Goal: Information Seeking & Learning: Learn about a topic

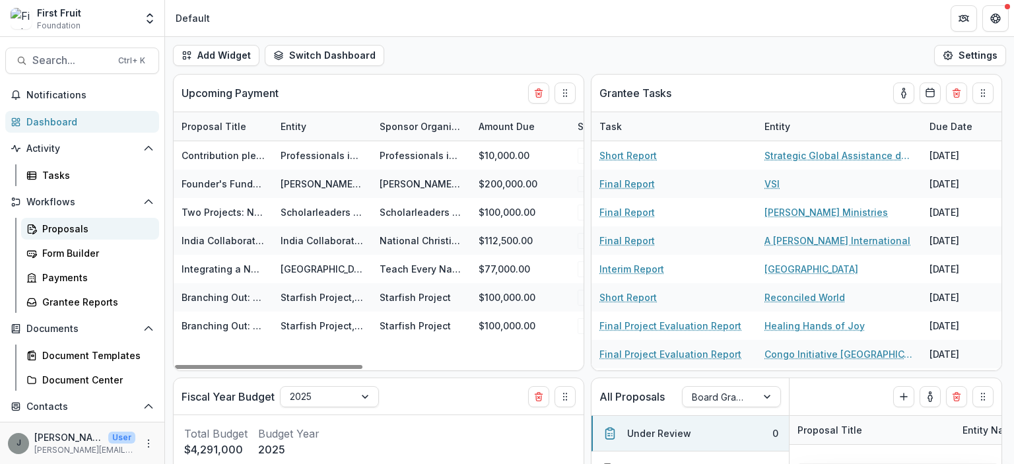
click at [65, 231] on div "Proposals" at bounding box center [95, 229] width 106 height 14
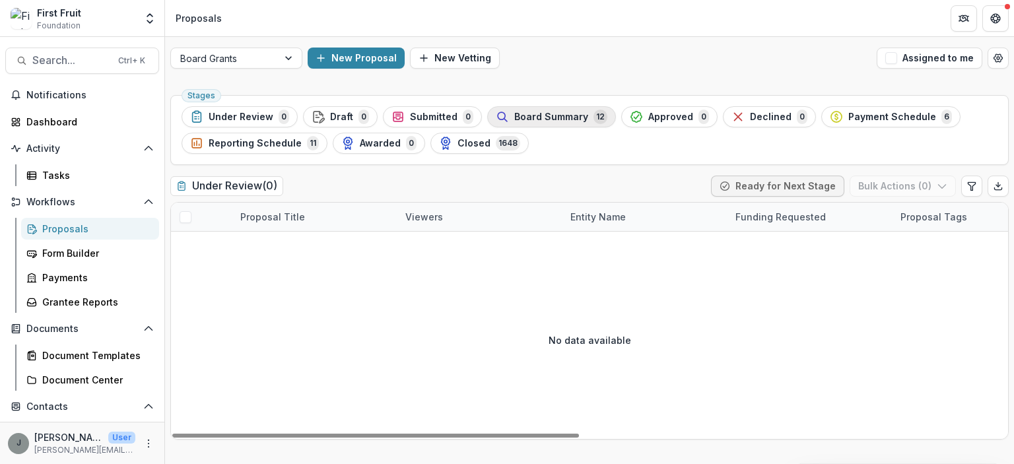
click at [552, 112] on span "Board Summary" at bounding box center [551, 117] width 74 height 11
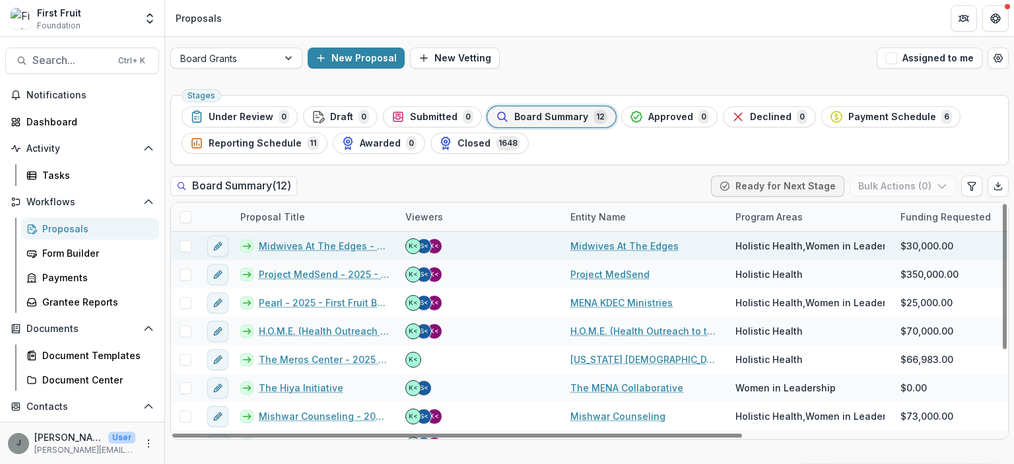
click at [281, 247] on link "Midwives At The Edges - 2025 - First Fruit Board Grant Application Form" at bounding box center [324, 246] width 131 height 14
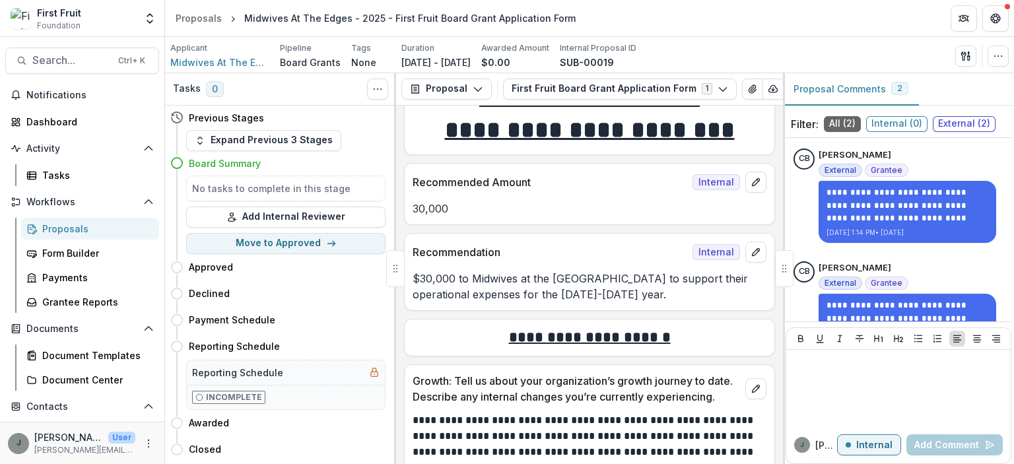
scroll to position [197, 0]
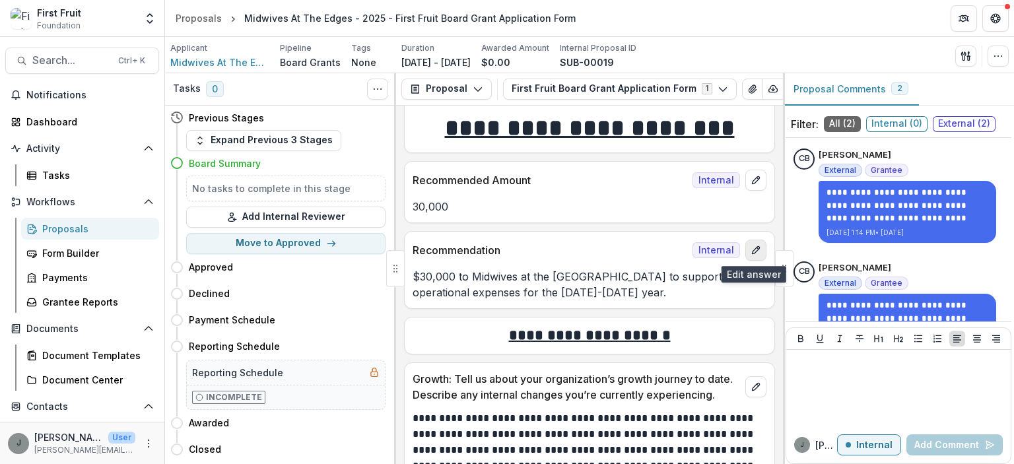
click at [750, 253] on icon "edit" at bounding box center [755, 250] width 11 height 11
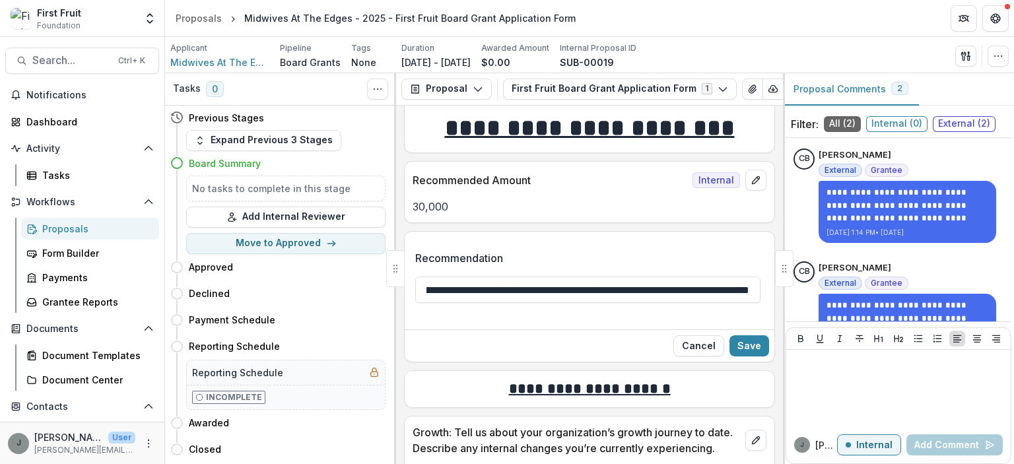
scroll to position [0, 158]
drag, startPoint x: 432, startPoint y: 290, endPoint x: 769, endPoint y: 291, distance: 337.2
click at [769, 291] on div "**********" at bounding box center [590, 282] width 370 height 84
click at [678, 244] on div "**********" at bounding box center [589, 282] width 348 height 84
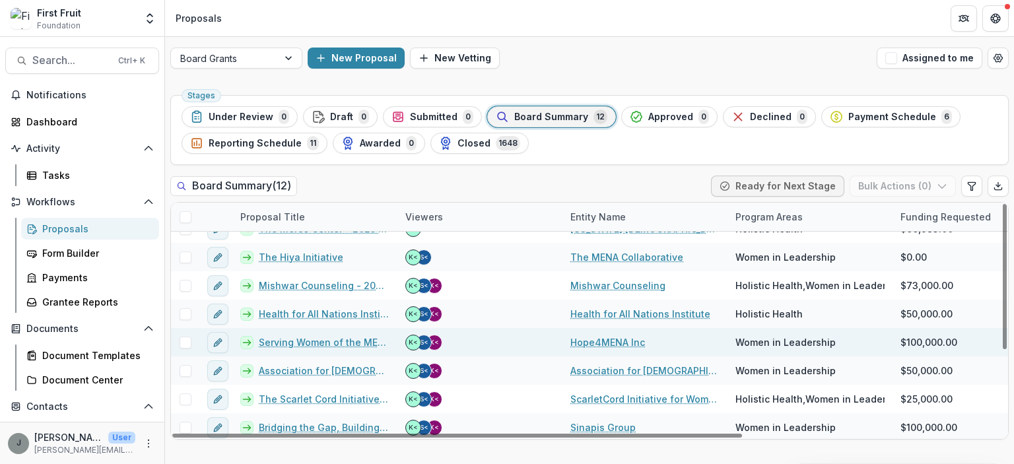
scroll to position [133, 0]
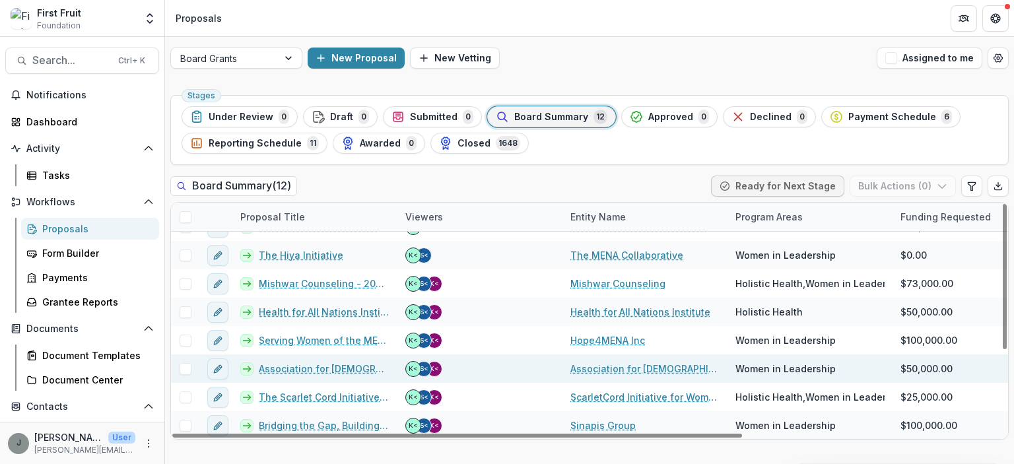
click at [285, 368] on link "Association for [DEMOGRAPHIC_DATA] Theological Education in [GEOGRAPHIC_DATA] -…" at bounding box center [324, 369] width 131 height 14
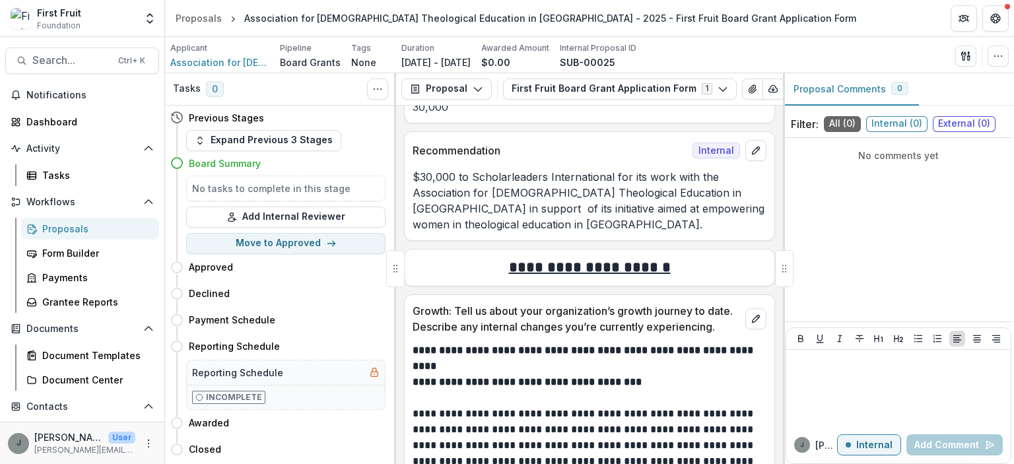
scroll to position [329, 0]
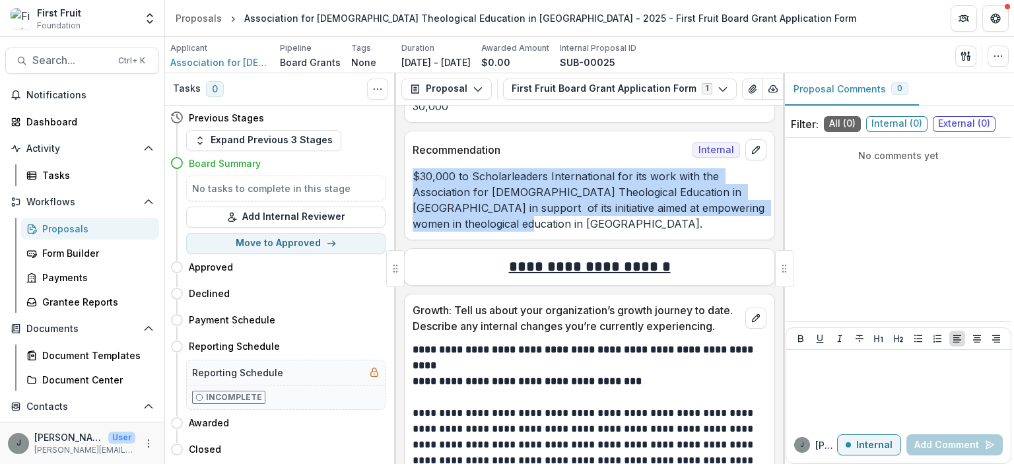
drag, startPoint x: 414, startPoint y: 175, endPoint x: 621, endPoint y: 234, distance: 215.6
click at [621, 234] on div "Recommendation Internal $30,000 to Scholarleaders International for its work wi…" at bounding box center [589, 186] width 371 height 110
copy p "$30,000 to Scholarleaders International for its work with the Association for […"
click at [705, 220] on p "$30,000 to Scholarleaders International for its work with the Association for […" at bounding box center [589, 199] width 354 height 63
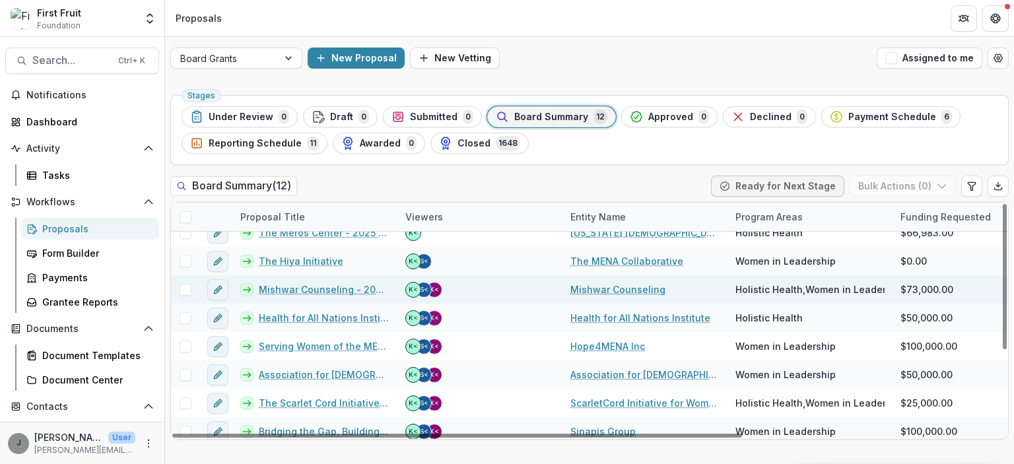
scroll to position [133, 0]
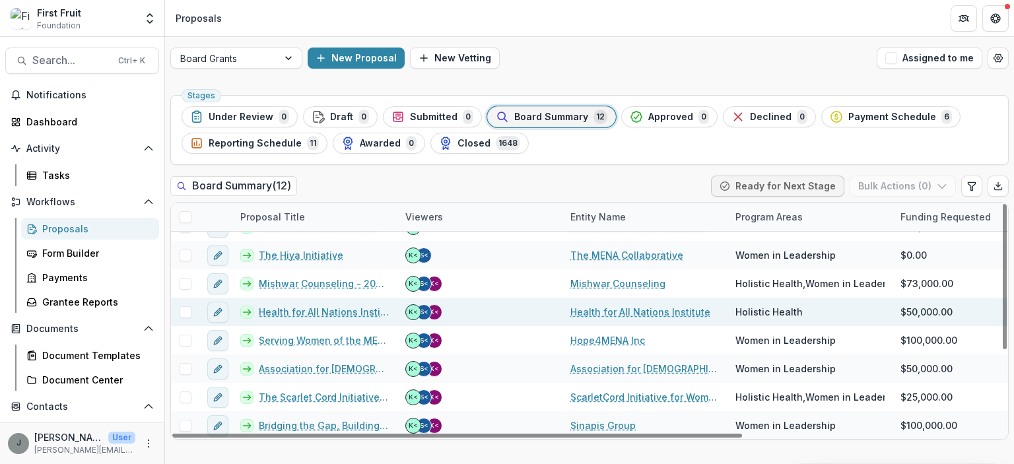
click at [315, 312] on link "Health for All Nations Institute - 2025 - First Fruit Board Grant Application F…" at bounding box center [324, 312] width 131 height 14
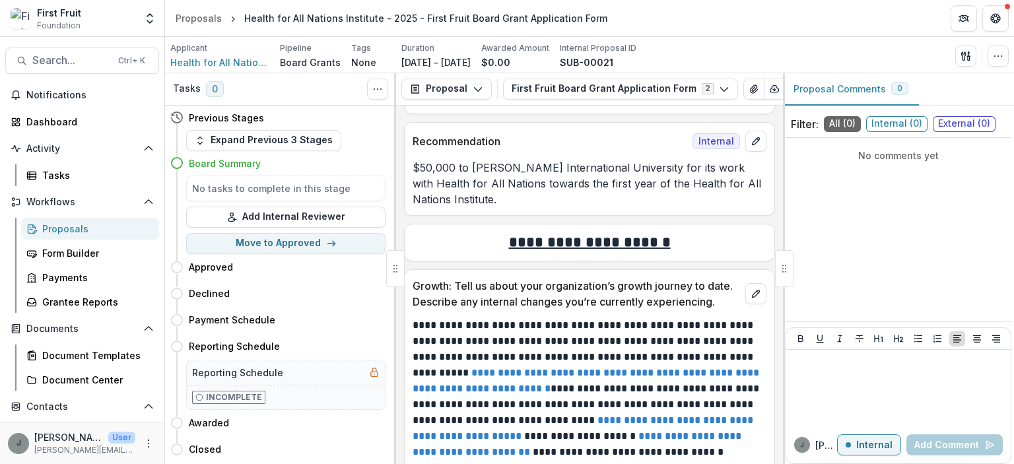
scroll to position [320, 0]
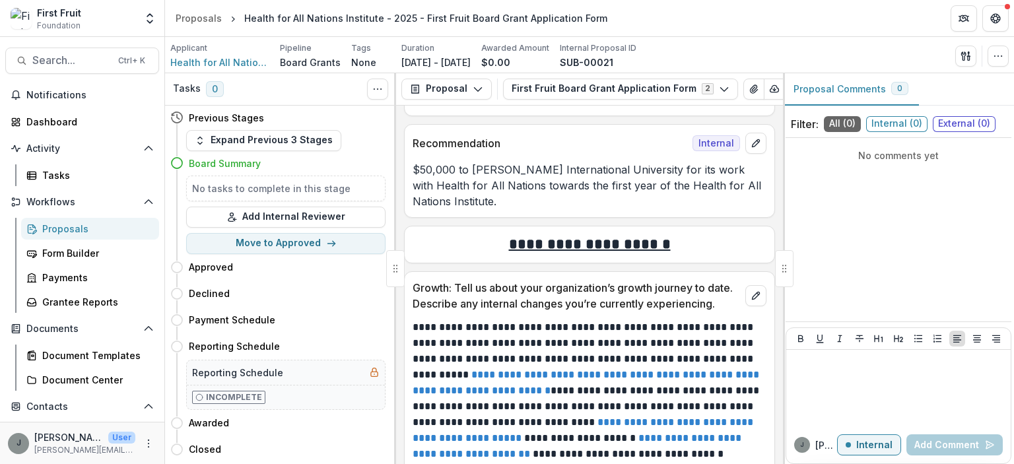
click at [527, 203] on p "$50,000 to [PERSON_NAME] International University for its work with Health for …" at bounding box center [589, 186] width 354 height 48
click at [505, 197] on p "$50,000 to [PERSON_NAME] International University for its work with Health for …" at bounding box center [589, 186] width 354 height 48
click at [506, 198] on p "$50,000 to [PERSON_NAME] International University for its work with Health for …" at bounding box center [589, 186] width 354 height 48
drag, startPoint x: 411, startPoint y: 163, endPoint x: 417, endPoint y: 170, distance: 9.4
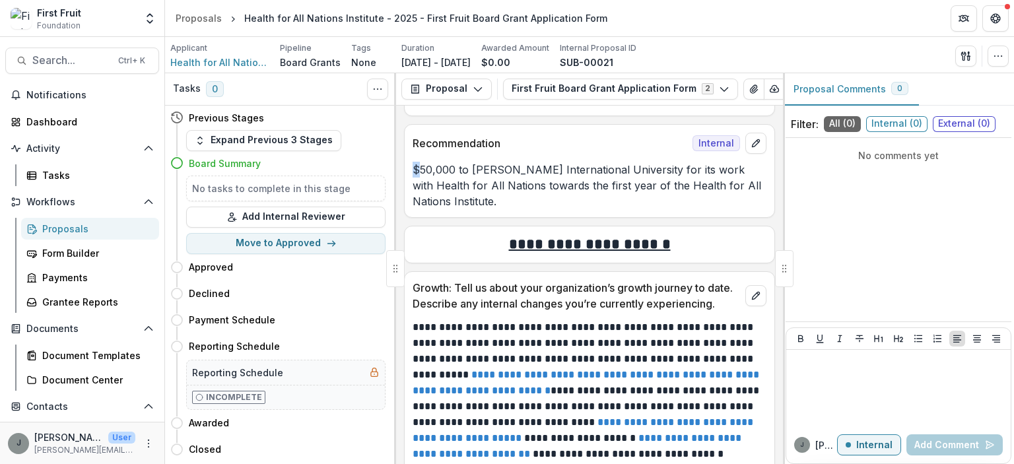
click at [417, 170] on div "$50,000 to [PERSON_NAME] International University for its work with Health for …" at bounding box center [590, 186] width 370 height 48
click at [417, 172] on p "$50,000 to [PERSON_NAME] International University for its work with Health for …" at bounding box center [589, 186] width 354 height 48
drag, startPoint x: 412, startPoint y: 171, endPoint x: 542, endPoint y: 205, distance: 134.9
click at [542, 205] on p "$50,000 to [PERSON_NAME] International University for its work with Health for …" at bounding box center [589, 186] width 354 height 48
copy p "$50,000 to [PERSON_NAME] International University for its work with Health for …"
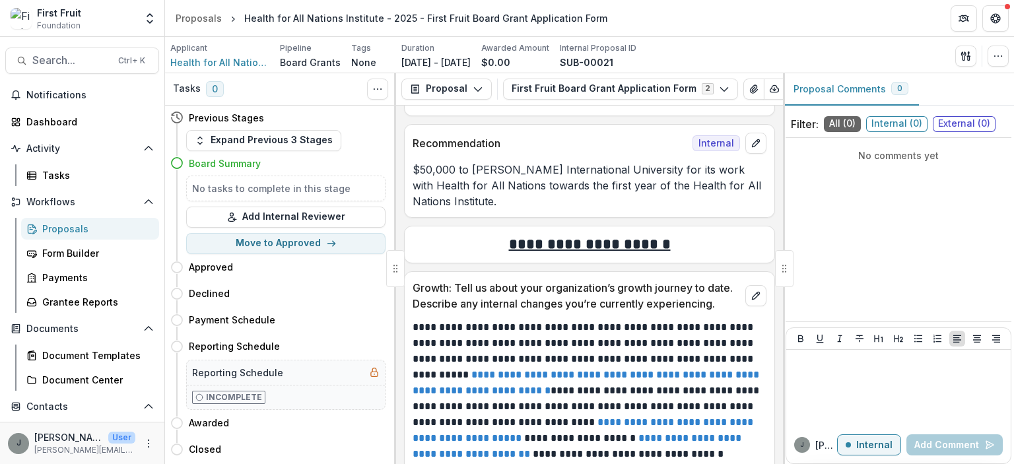
click at [718, 205] on p "$50,000 to [PERSON_NAME] International University for its work with Health for …" at bounding box center [589, 186] width 354 height 48
click at [678, 210] on div "Recommendation Internal $50,000 to [PERSON_NAME] International University for i…" at bounding box center [589, 171] width 371 height 94
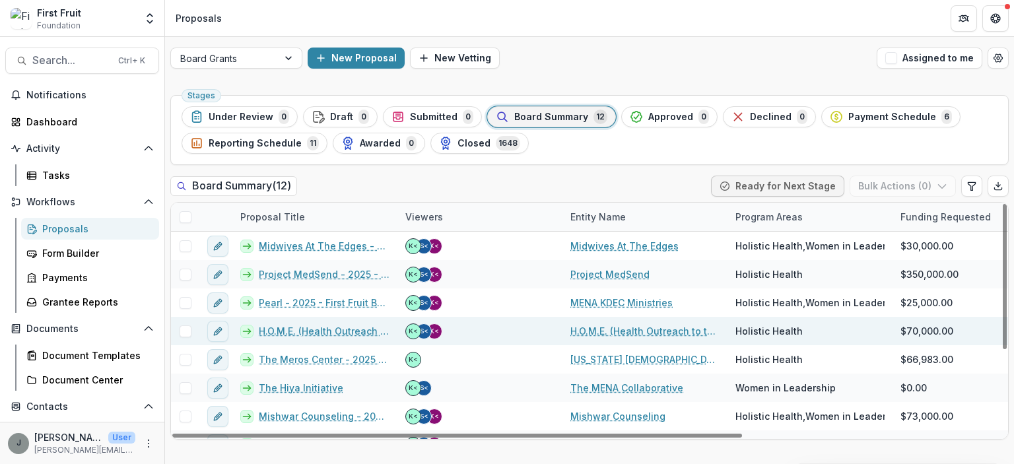
click at [290, 329] on link "H.O.M.E. (Health Outreach to the [GEOGRAPHIC_DATA]) - 2025 - First Fruit Board …" at bounding box center [324, 331] width 131 height 14
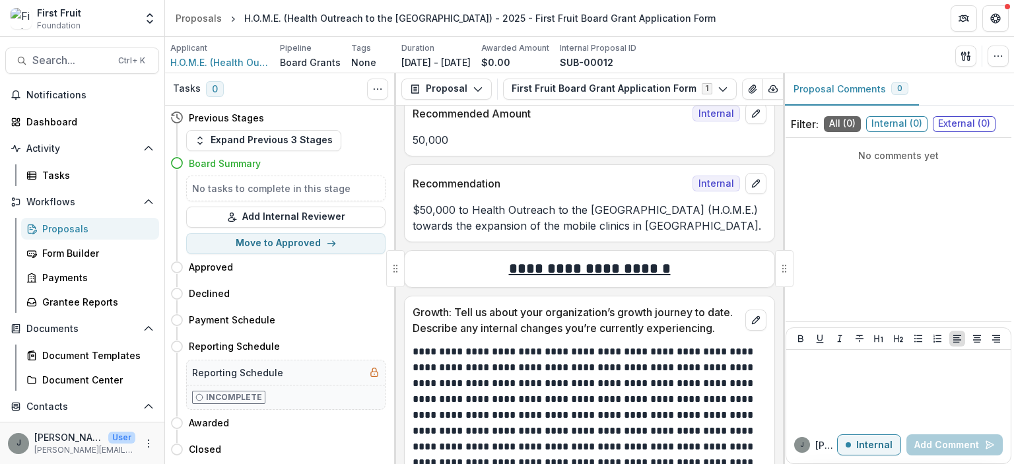
scroll to position [264, 0]
click at [625, 227] on p "$50,000 to Health Outreach to the [GEOGRAPHIC_DATA] (H.O.M.E.) towards the expa…" at bounding box center [589, 218] width 354 height 32
click at [620, 224] on p "$50,000 to Health Outreach to the [GEOGRAPHIC_DATA] (H.O.M.E.) towards the expa…" at bounding box center [589, 218] width 354 height 32
click at [617, 224] on p "$50,000 to Health Outreach to the [GEOGRAPHIC_DATA] (H.O.M.E.) towards the expa…" at bounding box center [589, 218] width 354 height 32
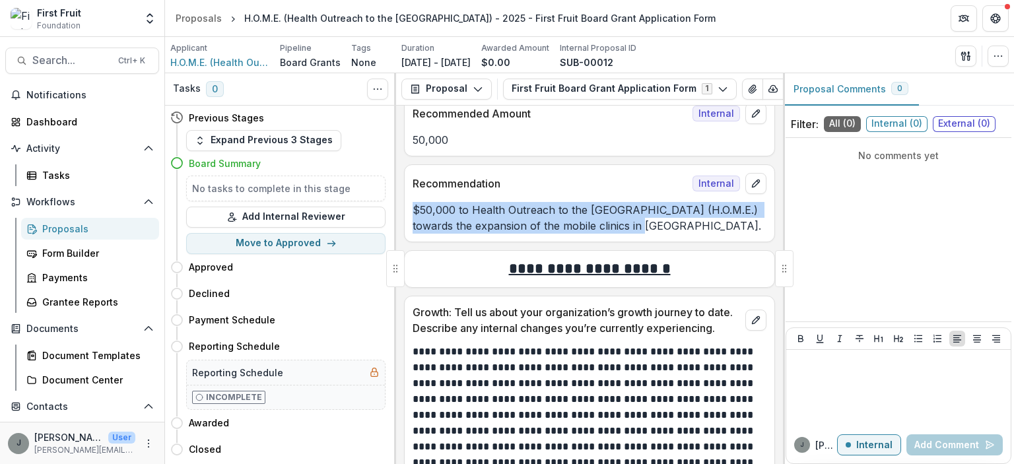
drag, startPoint x: 412, startPoint y: 205, endPoint x: 622, endPoint y: 220, distance: 210.4
click at [622, 220] on p "$50,000 to Health Outreach to the [GEOGRAPHIC_DATA] (H.O.M.E.) towards the expa…" at bounding box center [589, 218] width 354 height 32
copy p "$50,000 to Health Outreach to the [GEOGRAPHIC_DATA] (H.O.M.E.) towards the expa…"
click at [665, 237] on div "Recommendation Internal $50,000 to Health Outreach to [GEOGRAPHIC_DATA] (H.O.M.…" at bounding box center [589, 203] width 371 height 78
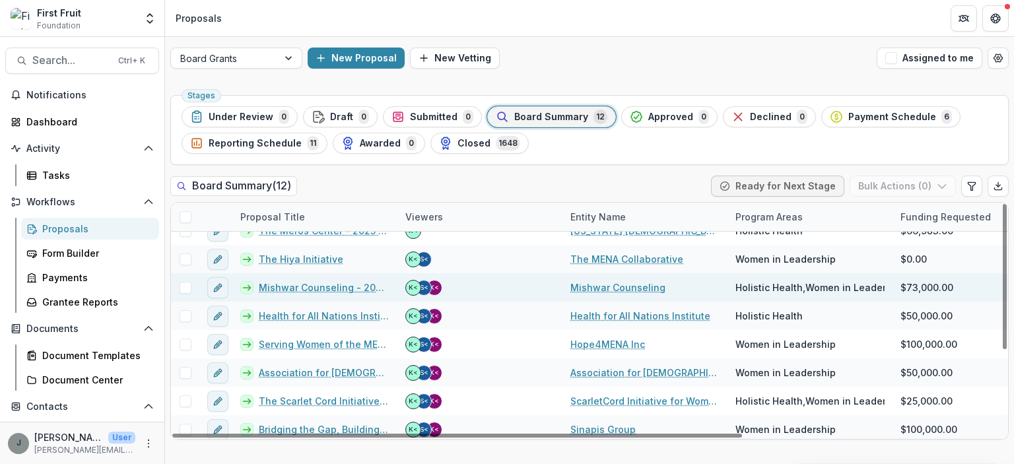
scroll to position [133, 0]
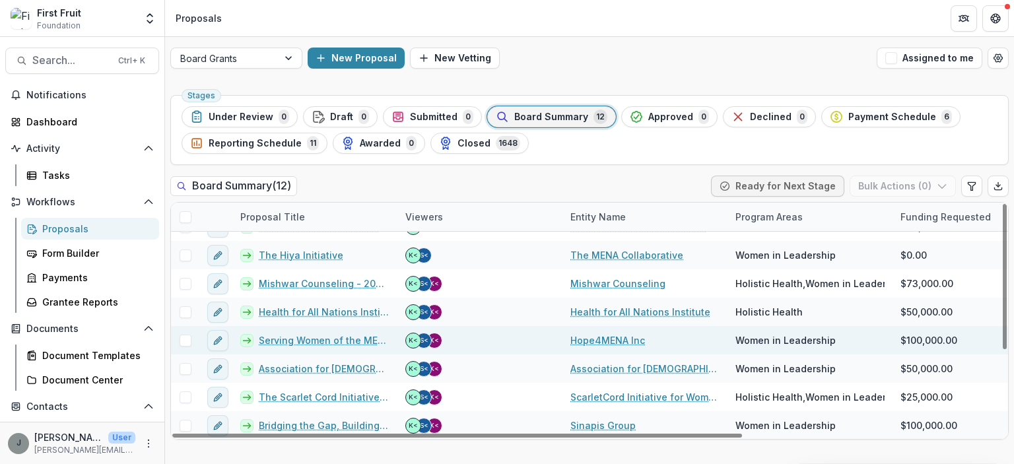
click at [317, 340] on link "Serving Women of the MENA Region [GEOGRAPHIC_DATA]" at bounding box center [324, 340] width 131 height 14
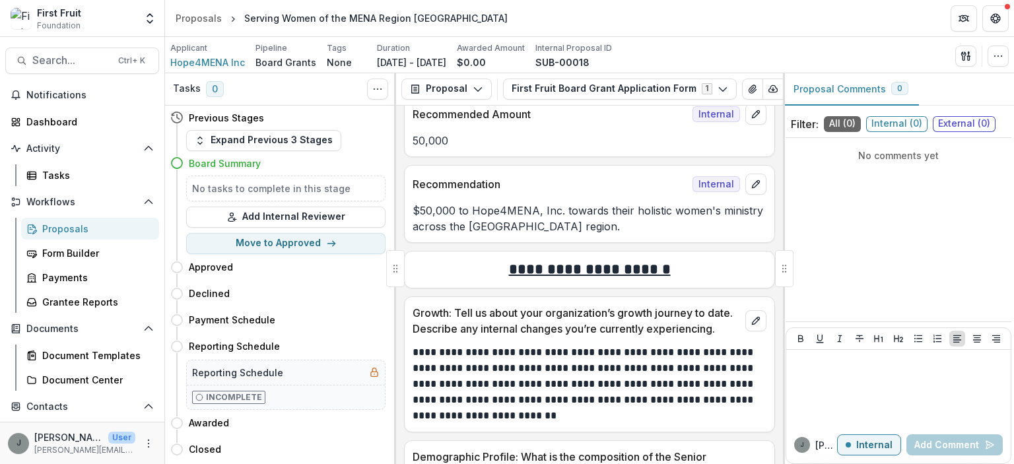
scroll to position [264, 0]
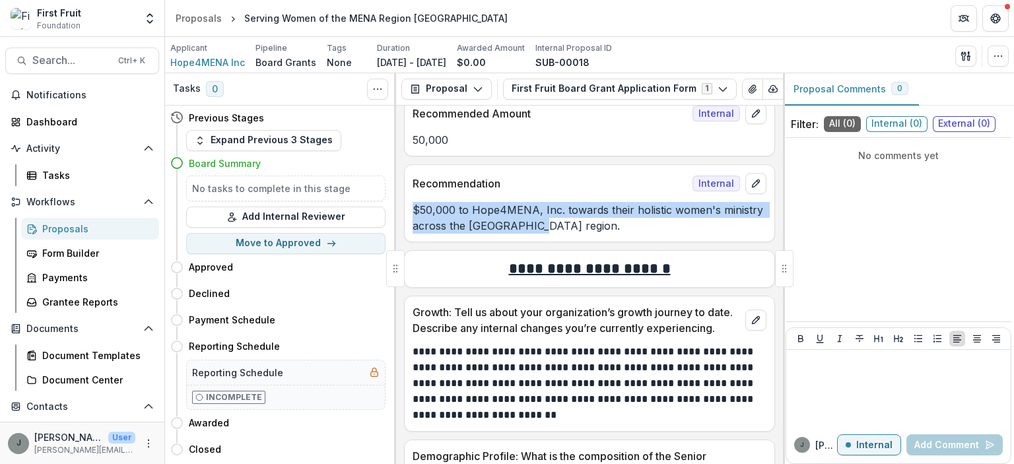
drag, startPoint x: 412, startPoint y: 210, endPoint x: 562, endPoint y: 235, distance: 151.2
click at [562, 235] on div "Recommendation Internal $50,000 to Hope4MENA, Inc. towards their holistic women…" at bounding box center [589, 203] width 371 height 78
copy p "$50,000 to Hope4MENA, Inc. towards their holistic women's ministry across the […"
click at [634, 227] on p "$50,000 to Hope4MENA, Inc. towards their holistic women's ministry across the […" at bounding box center [589, 218] width 354 height 32
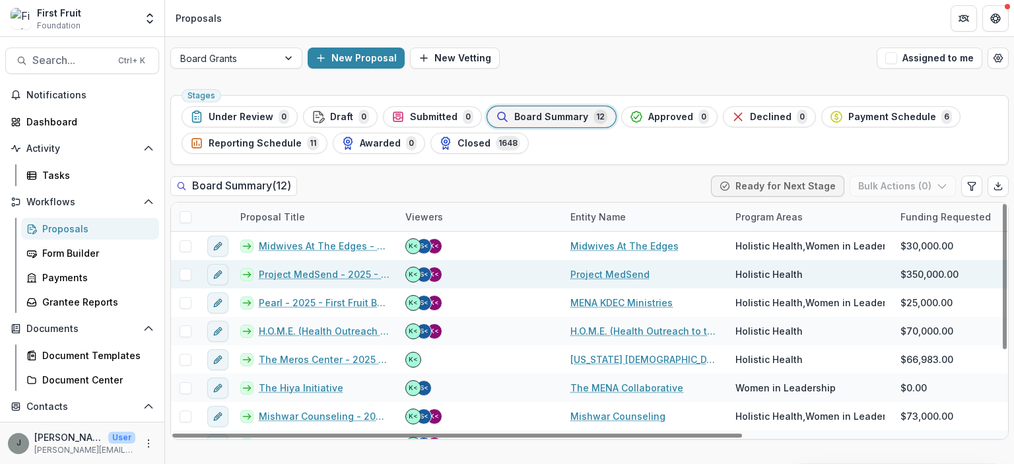
click at [317, 273] on link "Project MedSend - 2025 - First Fruit Board Grant Application Form" at bounding box center [324, 274] width 131 height 14
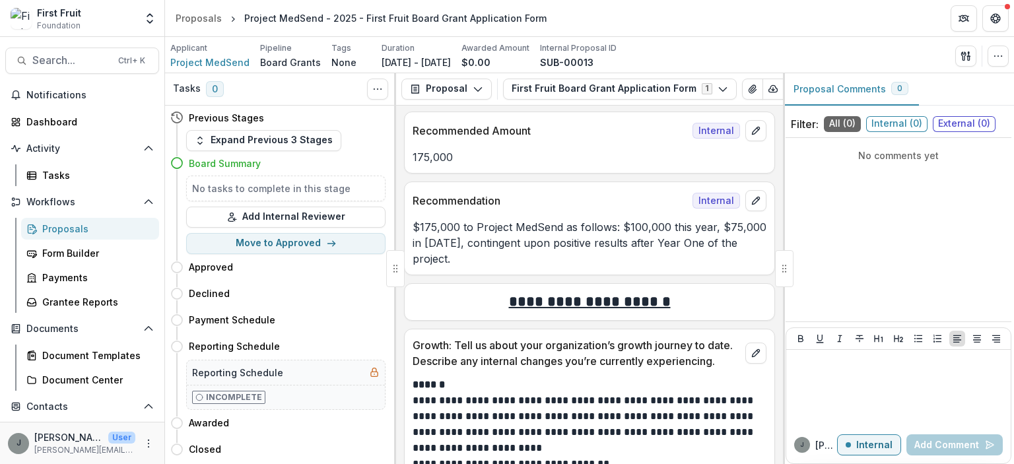
scroll to position [263, 0]
drag, startPoint x: 469, startPoint y: 259, endPoint x: 444, endPoint y: 251, distance: 25.7
click at [447, 253] on p "$175,000 to Project MedSend as follows: $100,000 this year, $75,000 in [DATE], …" at bounding box center [589, 242] width 354 height 48
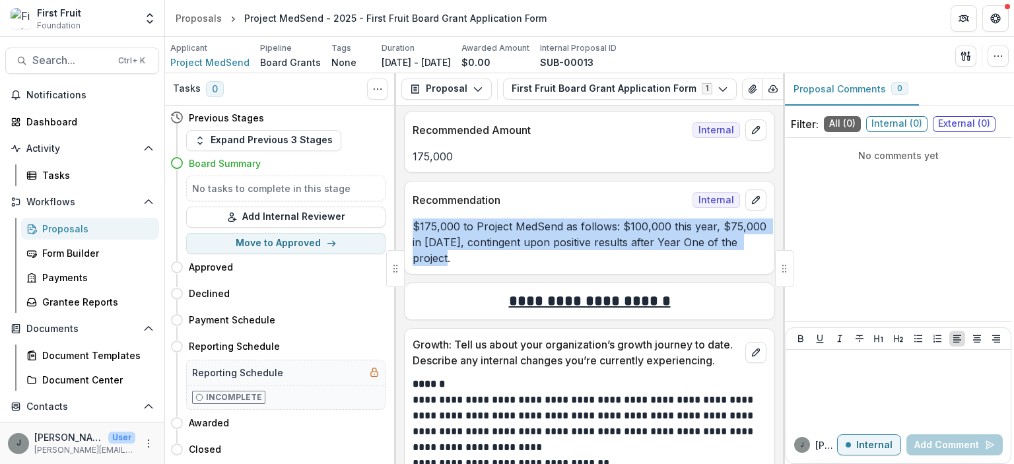
drag, startPoint x: 414, startPoint y: 224, endPoint x: 471, endPoint y: 259, distance: 66.9
click at [471, 259] on p "$175,000 to Project MedSend as follows: $100,000 this year, $75,000 in [DATE], …" at bounding box center [589, 242] width 354 height 48
copy p "$175,000 to Project MedSend as follows: $100,000 this year, $75,000 in [DATE], …"
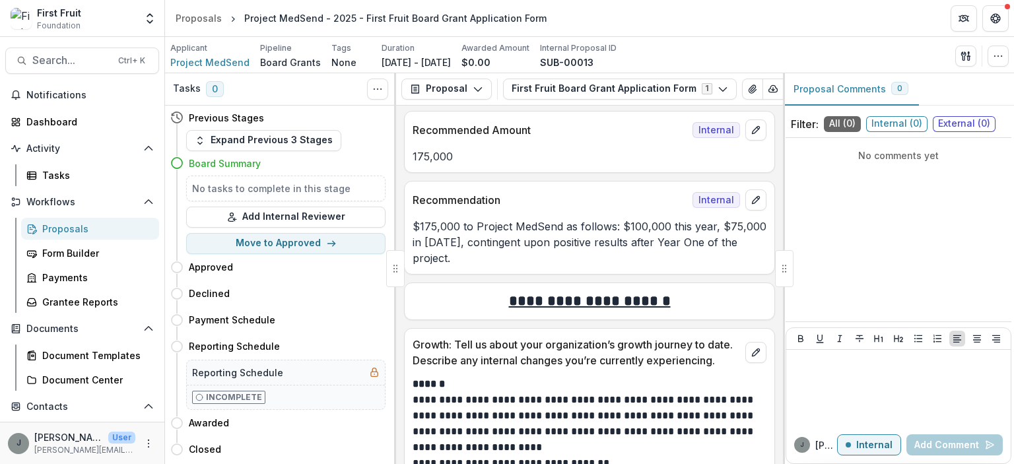
click at [737, 286] on div "**********" at bounding box center [590, 297] width 370 height 28
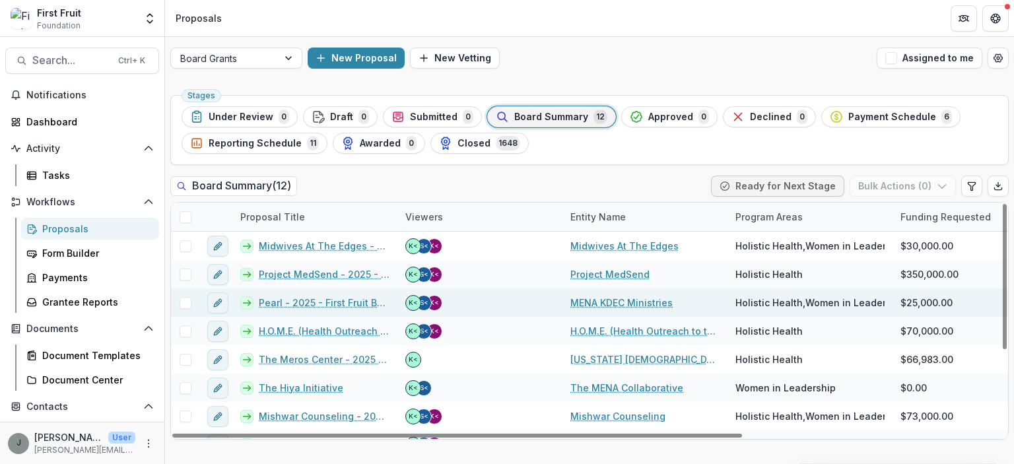
click at [296, 303] on link "Pearl - 2025 - First Fruit Board Grant Application Form" at bounding box center [324, 303] width 131 height 14
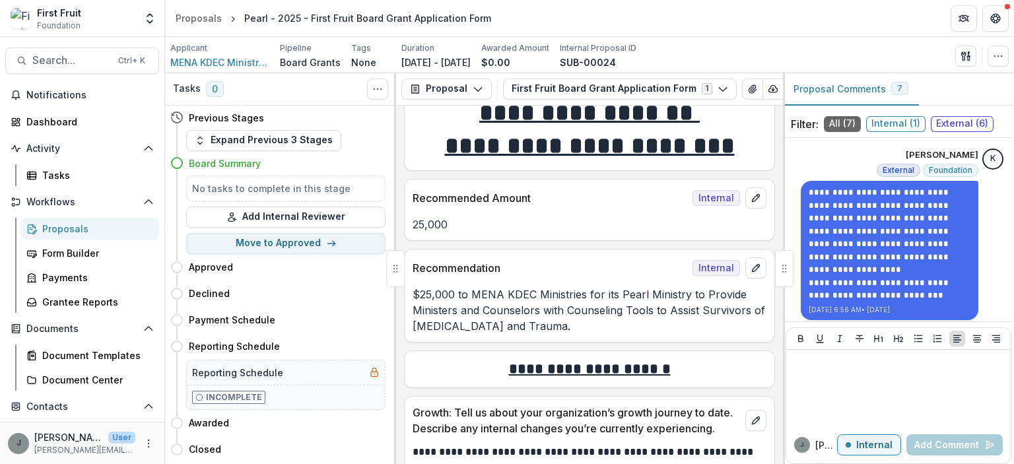
scroll to position [197, 0]
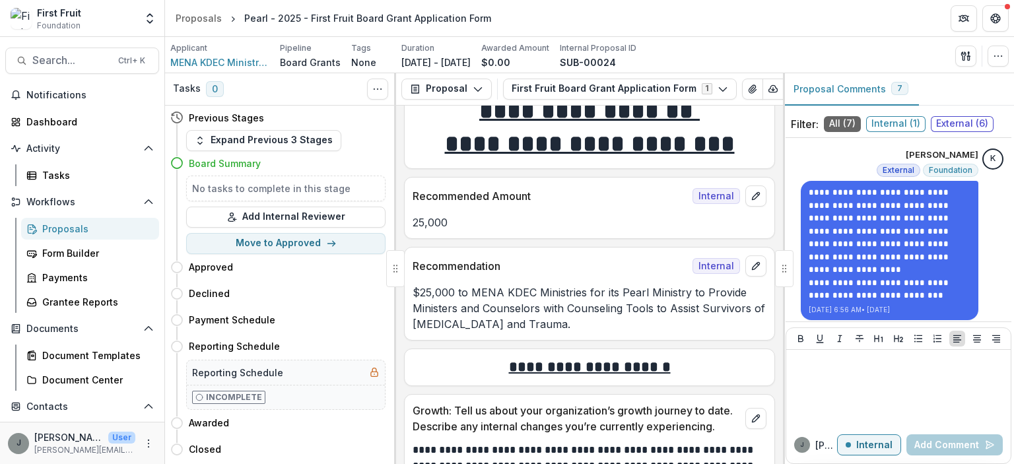
click at [408, 289] on div "$25,000 to MENA KDEC Ministries for its Pearl Ministry to Provide Ministers and…" at bounding box center [590, 308] width 370 height 48
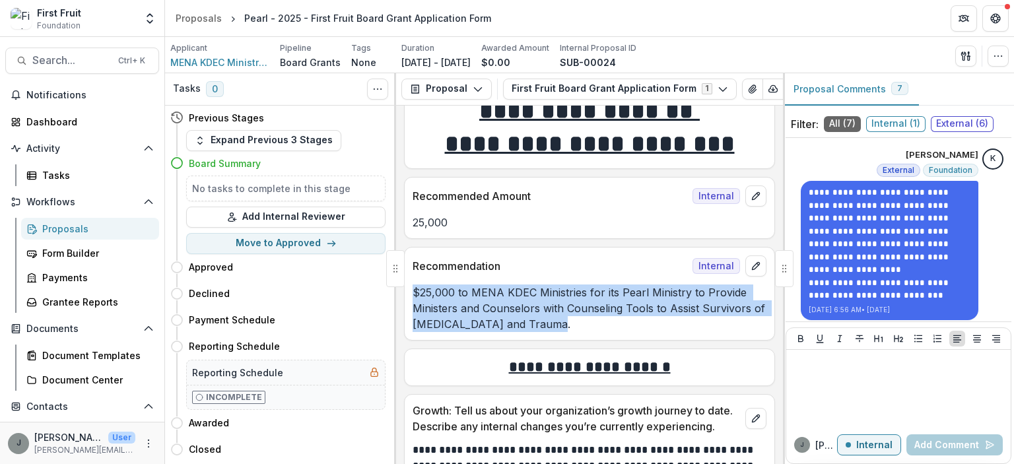
drag, startPoint x: 409, startPoint y: 292, endPoint x: 577, endPoint y: 329, distance: 171.6
click at [577, 329] on div "$25,000 to MENA KDEC Ministries for its Pearl Ministry to Provide Ministers and…" at bounding box center [590, 308] width 370 height 48
copy p "$25,000 to MENA KDEC Ministries for its Pearl Ministry to Provide Ministers and…"
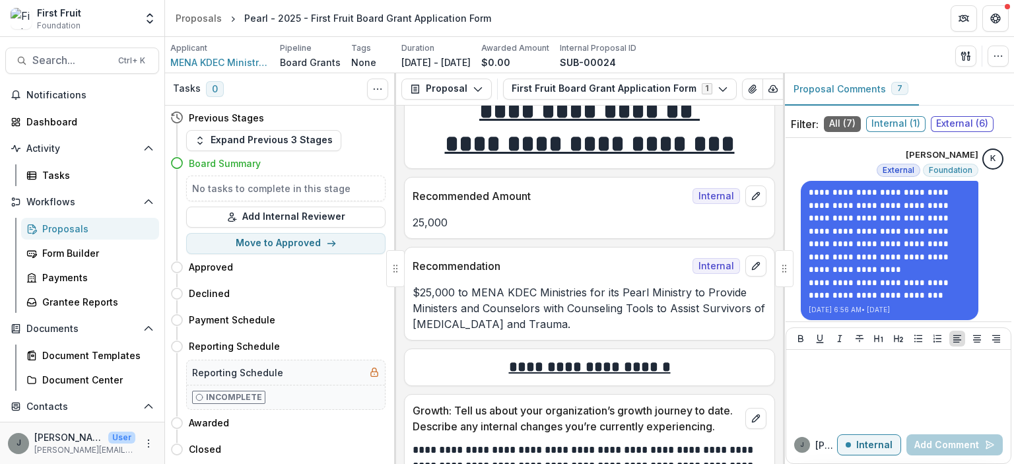
click at [579, 254] on div "Recommendation Internal" at bounding box center [590, 261] width 370 height 29
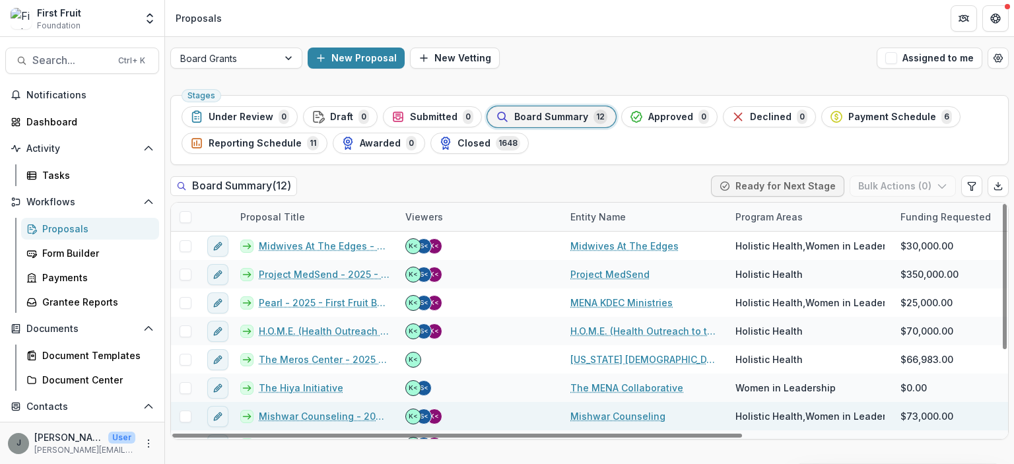
click at [284, 417] on link "Mishwar Counseling - 2025 - First Fruit Board Grant Application Form" at bounding box center [324, 416] width 131 height 14
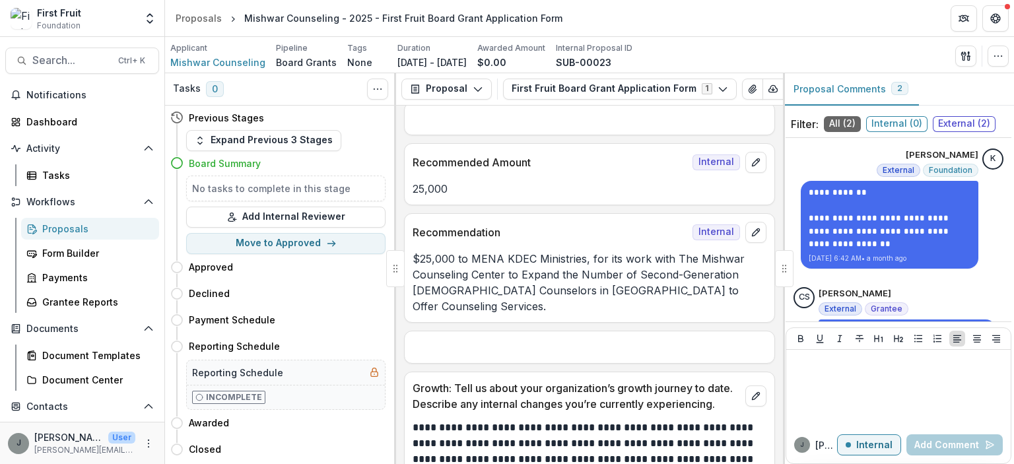
scroll to position [197, 0]
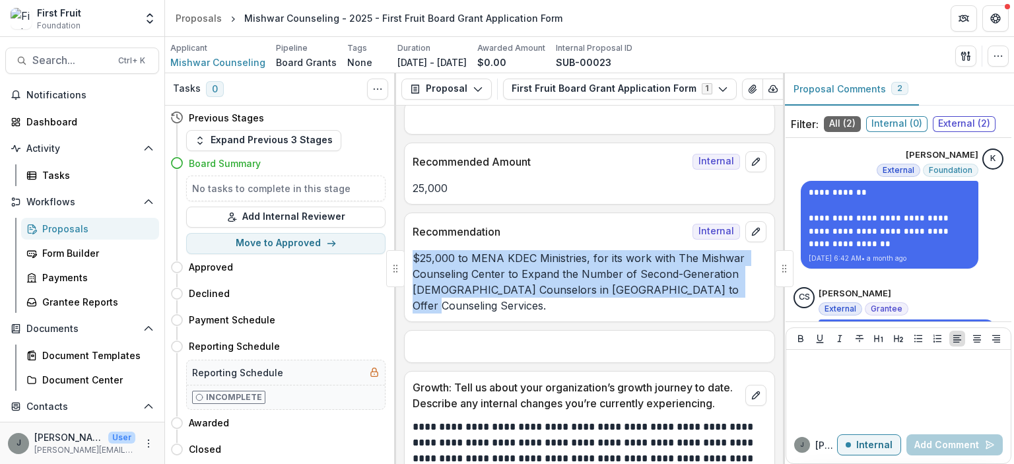
drag, startPoint x: 410, startPoint y: 238, endPoint x: 718, endPoint y: 279, distance: 310.3
click at [718, 279] on div "$25,000 to MENA KDEC Ministries, for its work with The Mishwar Counseling Cente…" at bounding box center [590, 281] width 370 height 63
copy p "$25,000 to MENA KDEC Ministries, for its work with The Mishwar Counseling Cente…"
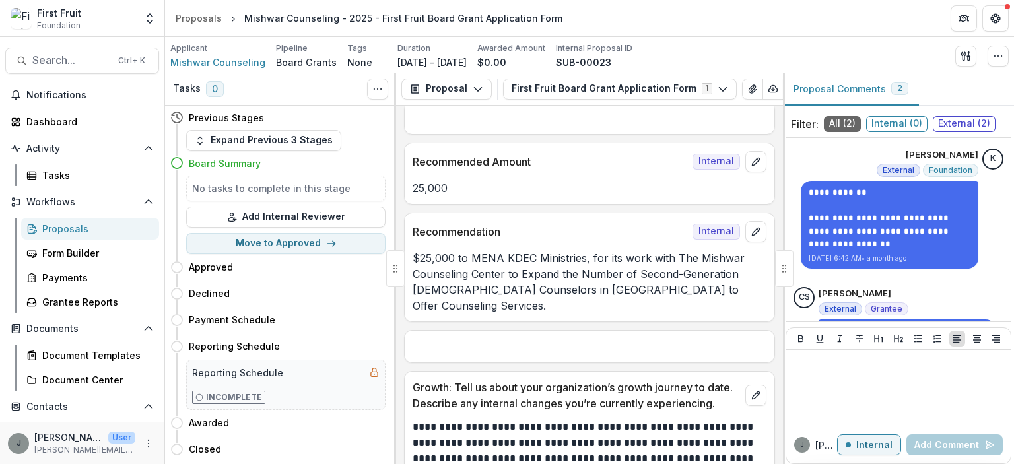
click at [597, 339] on p at bounding box center [589, 347] width 354 height 16
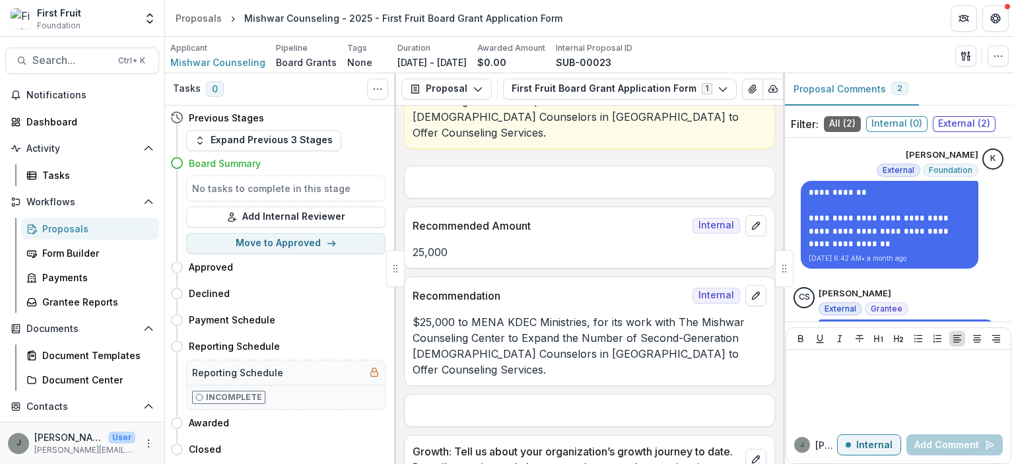
scroll to position [132, 0]
click at [520, 317] on p "$25,000 to MENA KDEC Ministries, for its work with The Mishwar Counseling Cente…" at bounding box center [589, 346] width 354 height 63
click at [752, 293] on icon "edit" at bounding box center [755, 296] width 7 height 7
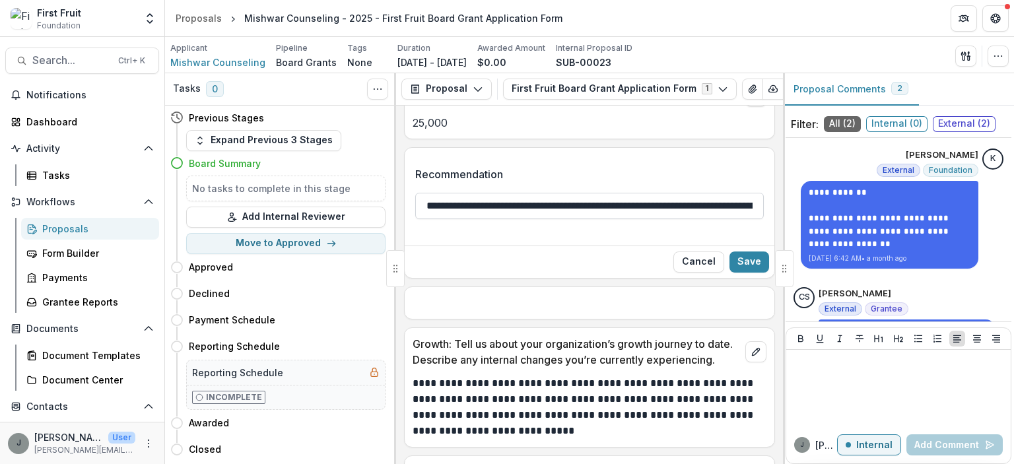
scroll to position [263, 0]
click at [746, 192] on input "**********" at bounding box center [589, 205] width 348 height 26
click at [738, 192] on input "**********" at bounding box center [587, 205] width 345 height 26
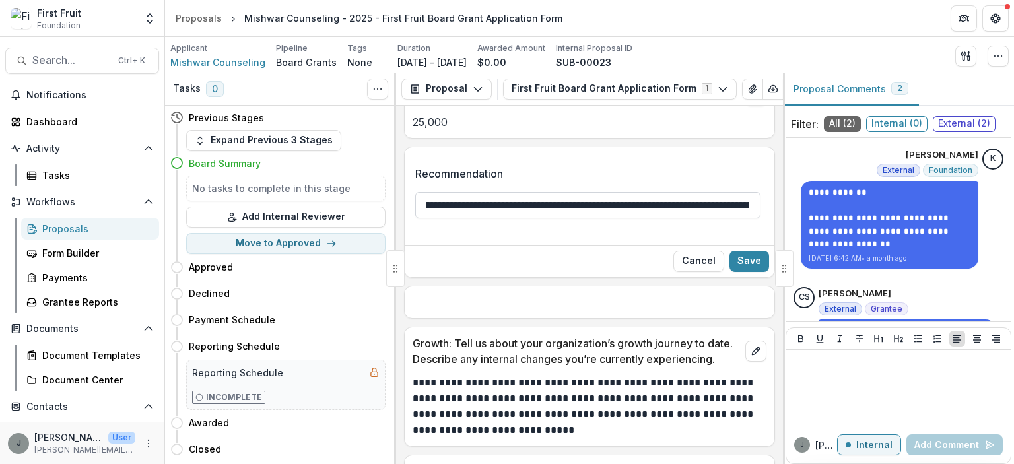
click at [709, 192] on input "**********" at bounding box center [587, 205] width 345 height 26
click at [736, 192] on input "**********" at bounding box center [587, 205] width 345 height 26
click at [731, 192] on input "**********" at bounding box center [587, 205] width 345 height 26
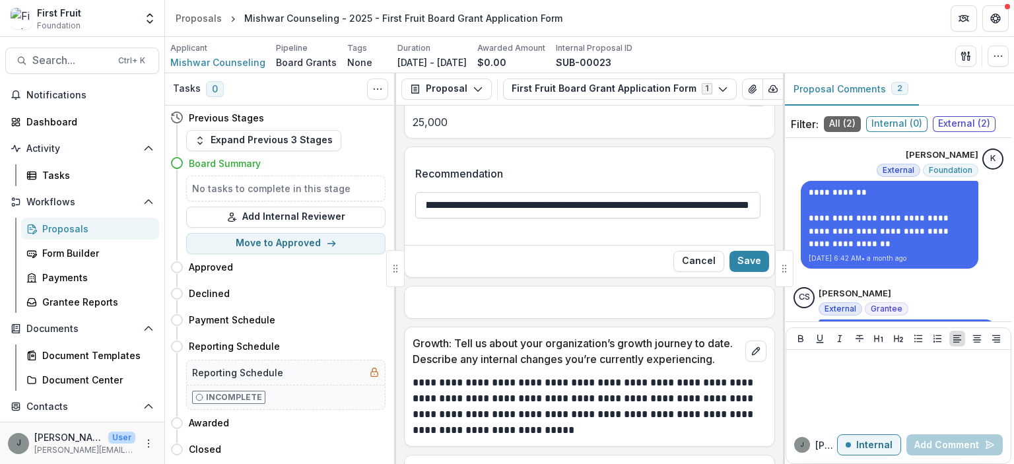
scroll to position [0, 515]
click at [720, 192] on input "**********" at bounding box center [587, 205] width 345 height 26
click at [712, 192] on input "**********" at bounding box center [587, 205] width 345 height 26
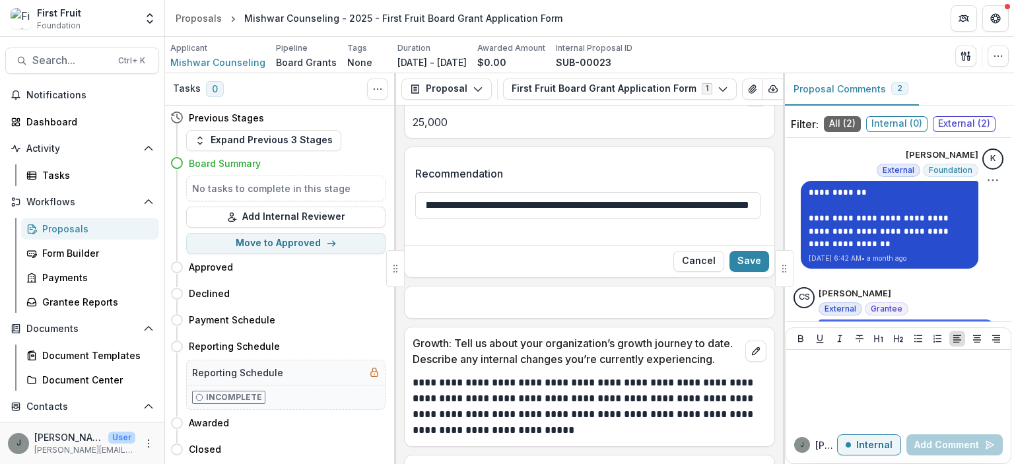
scroll to position [0, 588]
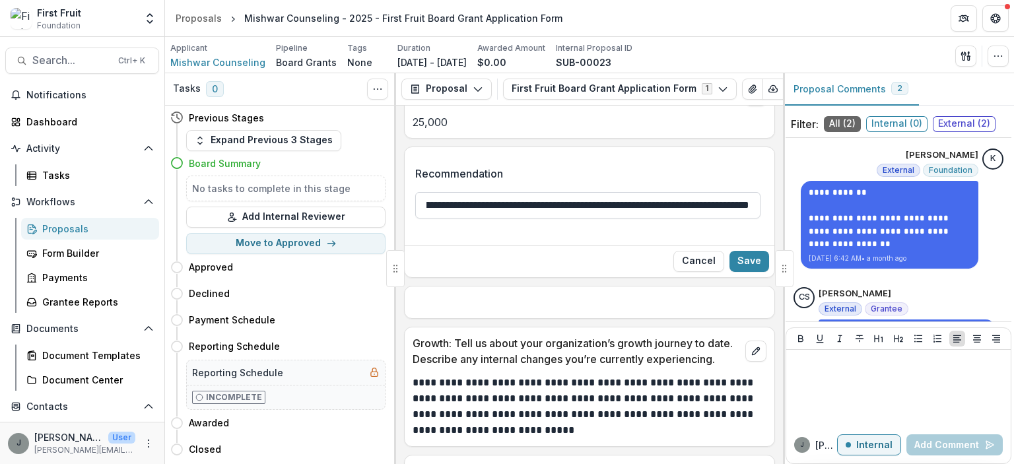
click at [733, 192] on input "**********" at bounding box center [587, 205] width 345 height 26
type input "**********"
click at [750, 251] on button "Save" at bounding box center [749, 261] width 40 height 21
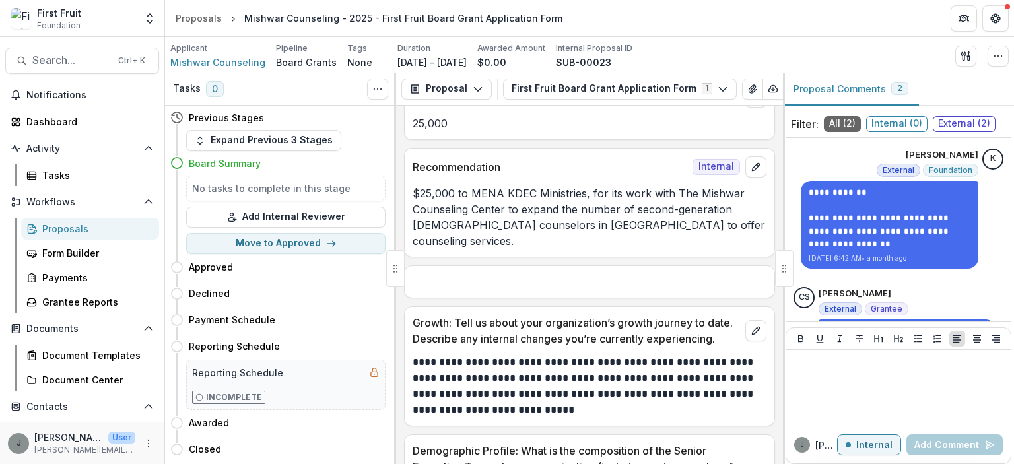
scroll to position [263, 0]
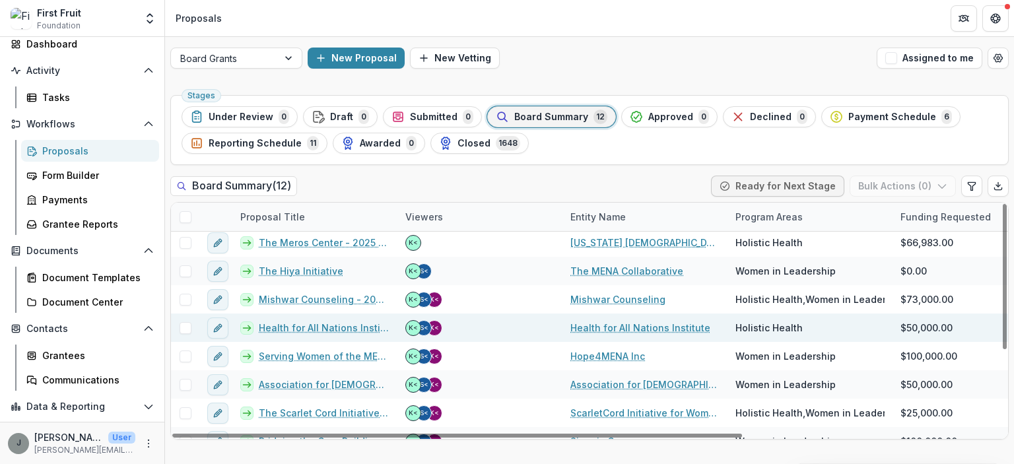
scroll to position [133, 0]
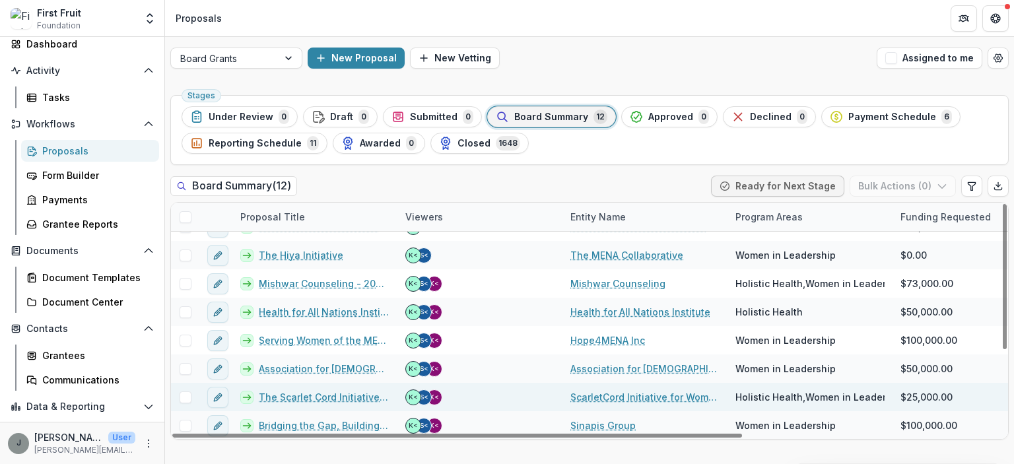
click at [323, 393] on link "The Scarlet Cord Initiative - Trauma Resilience and Sustainable Empowerment (TR…" at bounding box center [324, 397] width 131 height 14
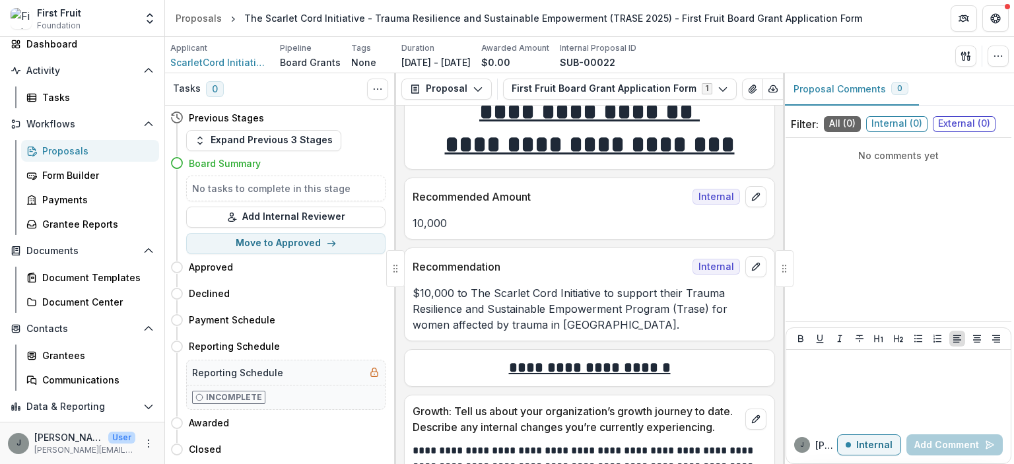
scroll to position [198, 0]
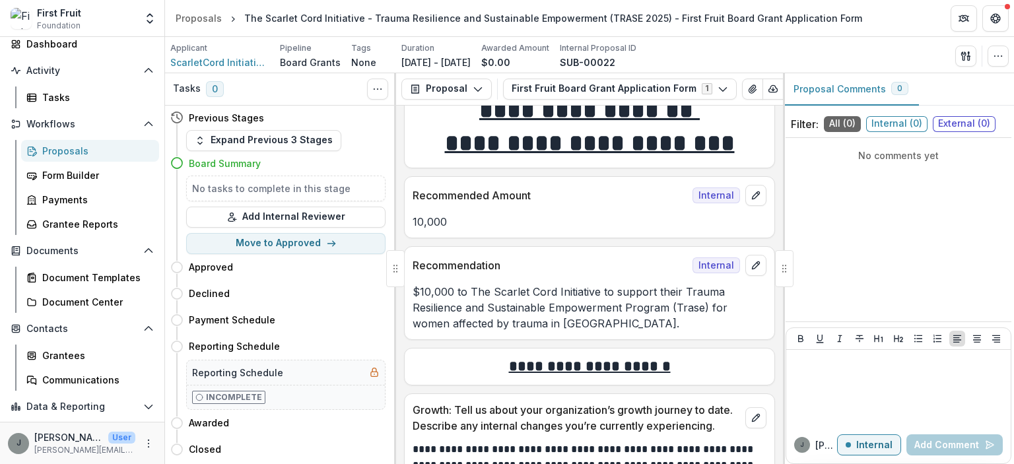
click at [413, 292] on p "$10,000 to The Scarlet Cord Initiative to support their Trauma Resilience and S…" at bounding box center [589, 308] width 354 height 48
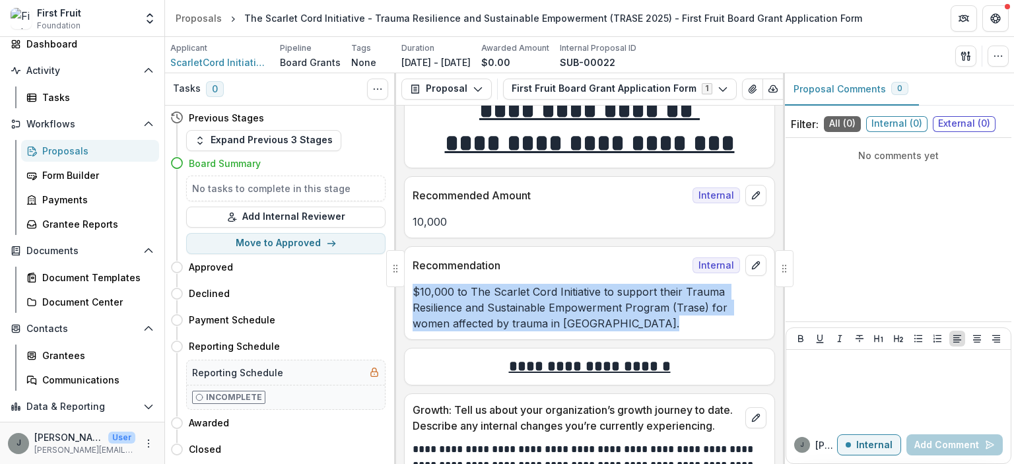
drag, startPoint x: 410, startPoint y: 290, endPoint x: 654, endPoint y: 323, distance: 245.6
click at [654, 323] on div "$10,000 to The Scarlet Cord Initiative to support their Trauma Resilience and S…" at bounding box center [590, 308] width 370 height 48
copy p "$10,000 to The Scarlet Cord Initiative to support their Trauma Resilience and S…"
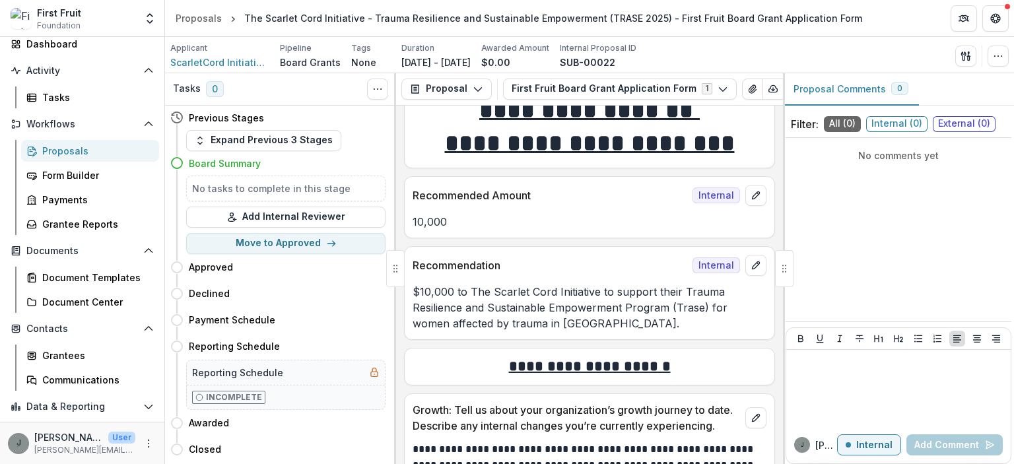
click at [548, 263] on p "Recommendation" at bounding box center [549, 265] width 275 height 16
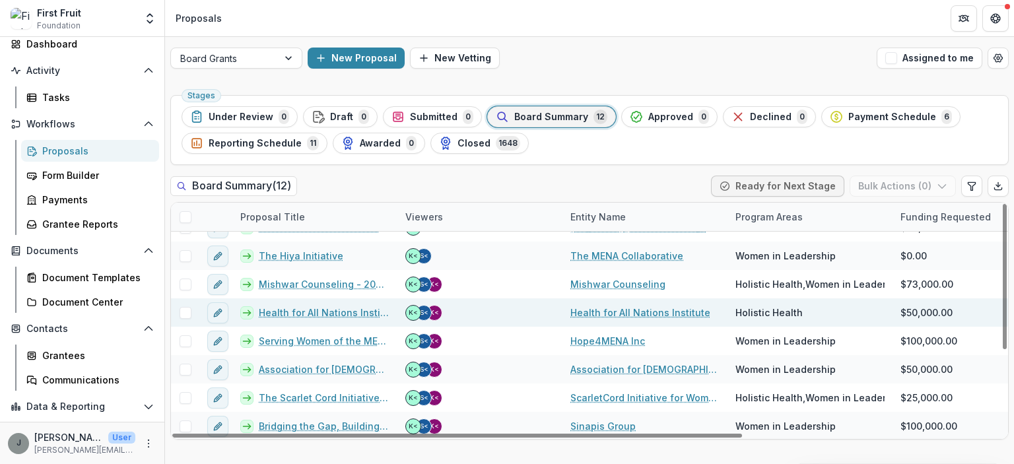
scroll to position [133, 0]
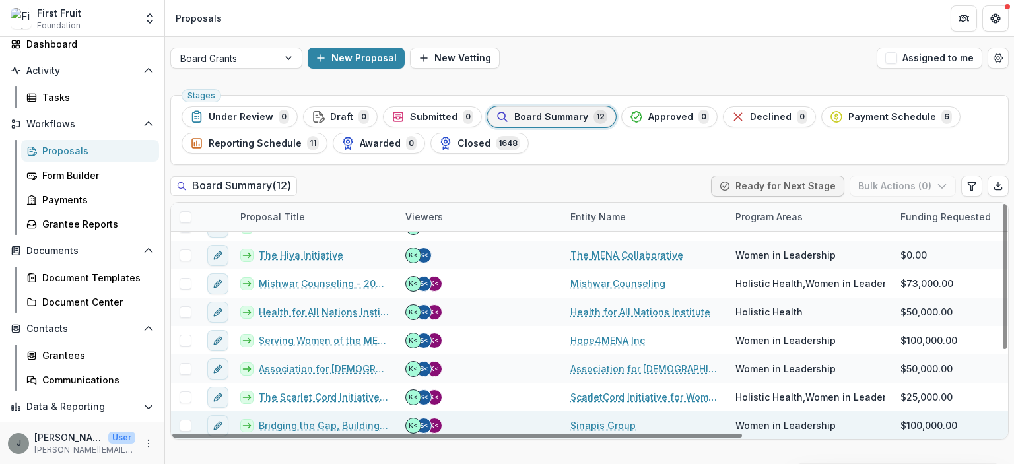
click at [292, 422] on link "Bridging the Gap, Building the Future: Entrepreneurship, Discipleship, and Wome…" at bounding box center [324, 425] width 131 height 14
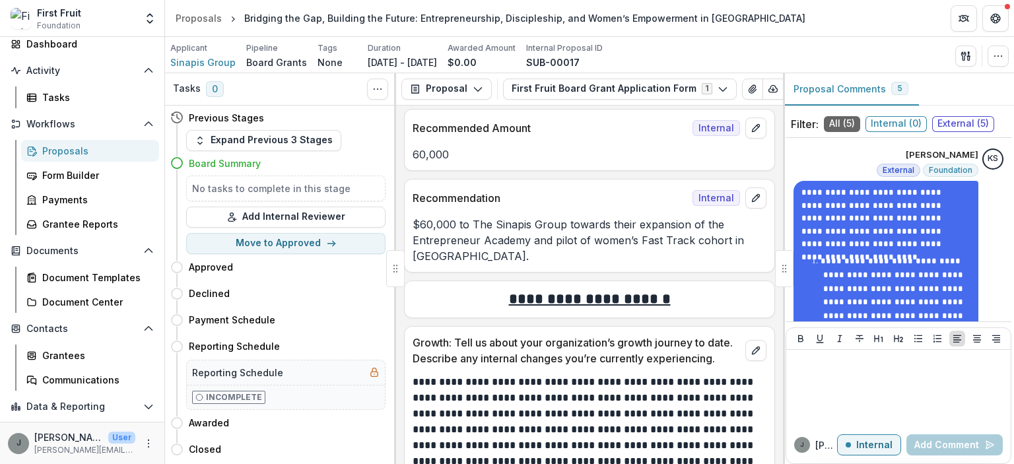
scroll to position [264, 0]
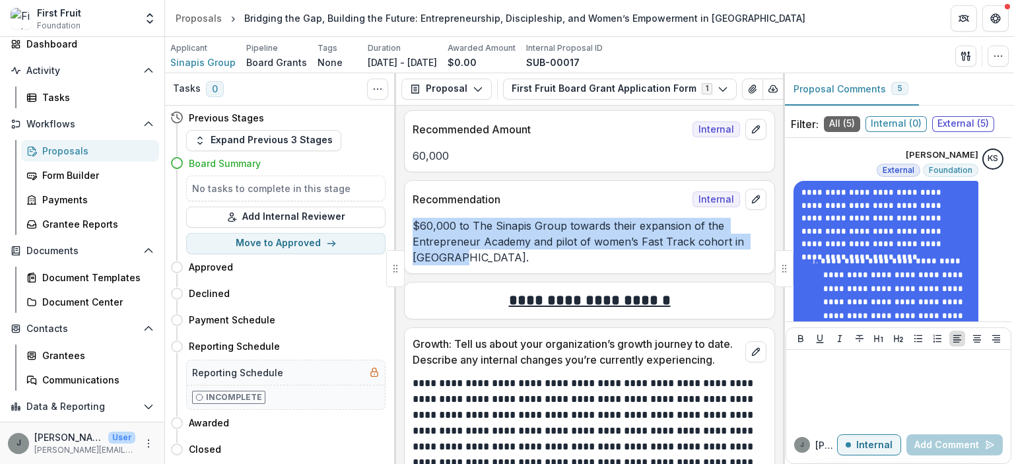
drag, startPoint x: 413, startPoint y: 221, endPoint x: 480, endPoint y: 265, distance: 80.5
click at [480, 265] on div "Recommendation Internal $60,000 to The Sinapis Group towards their expansion of…" at bounding box center [589, 227] width 371 height 94
copy p "$60,000 to The Sinapis Group towards their expansion of the Entrepreneur Academ…"
click at [554, 194] on p "Recommendation" at bounding box center [549, 199] width 275 height 16
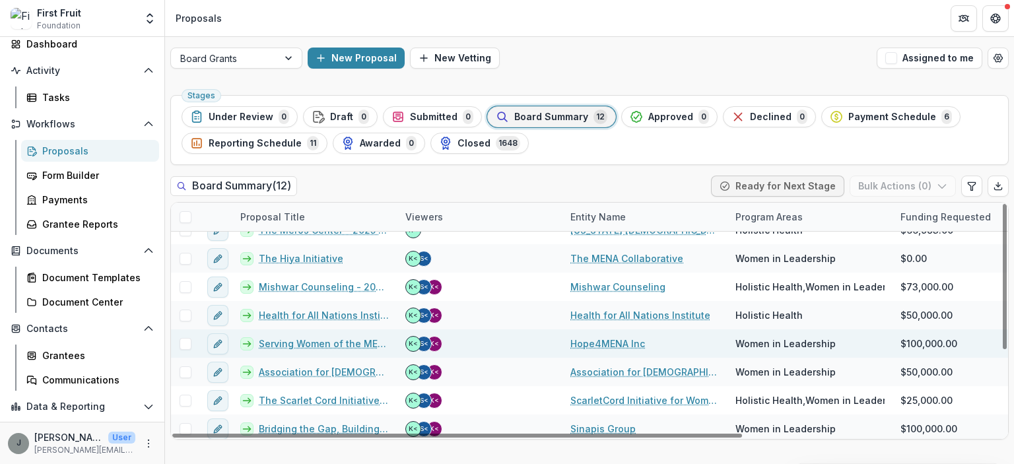
scroll to position [133, 0]
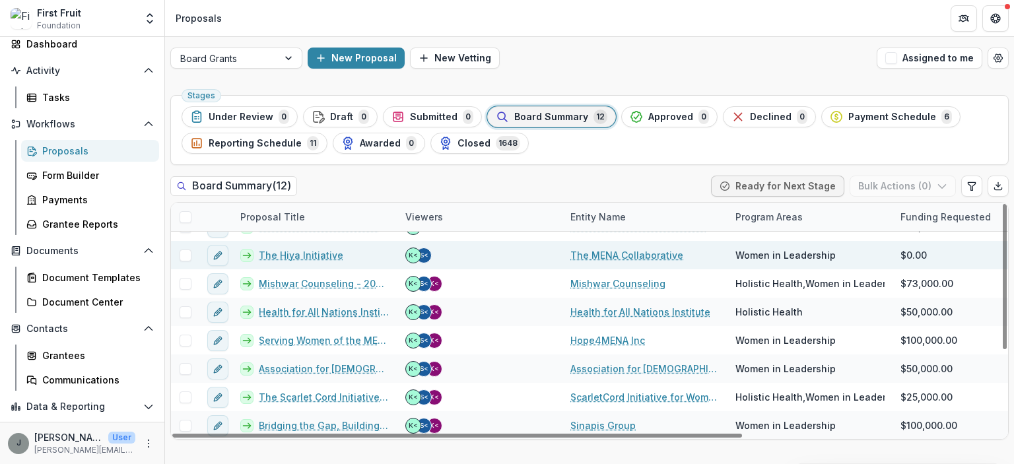
click at [290, 251] on link "The Hiya Initiative" at bounding box center [301, 255] width 84 height 14
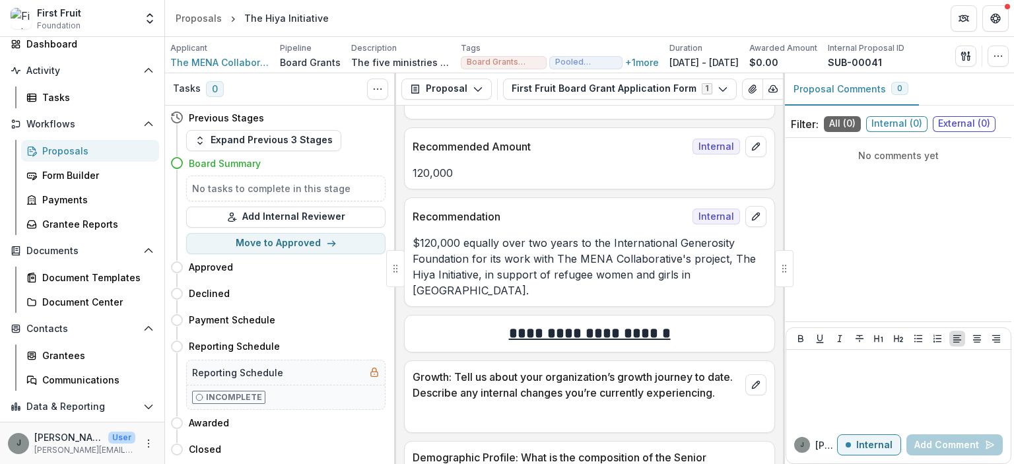
scroll to position [263, 0]
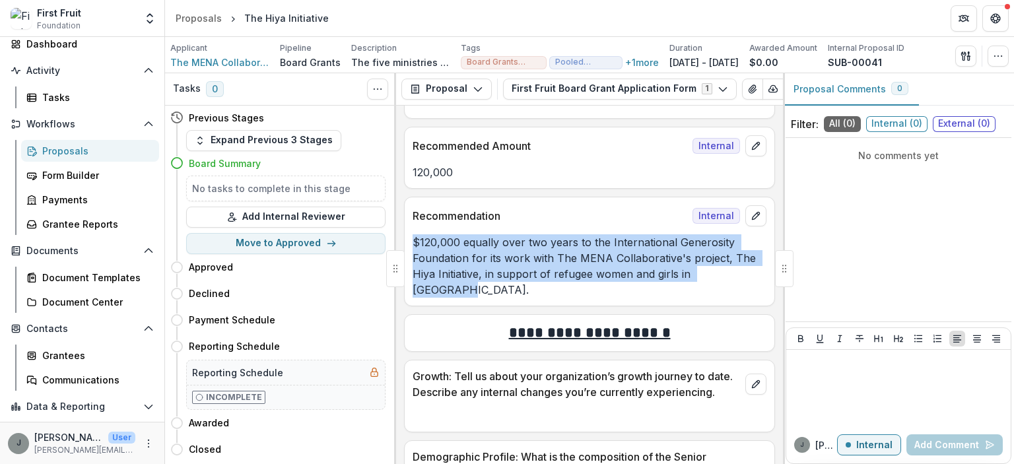
drag, startPoint x: 414, startPoint y: 226, endPoint x: 732, endPoint y: 261, distance: 320.6
click at [744, 273] on div "Recommendation Internal $120,000 equally over two years to the International Ge…" at bounding box center [589, 252] width 371 height 110
copy p "$120,000 equally over two years to the International Generosity Foundation for …"
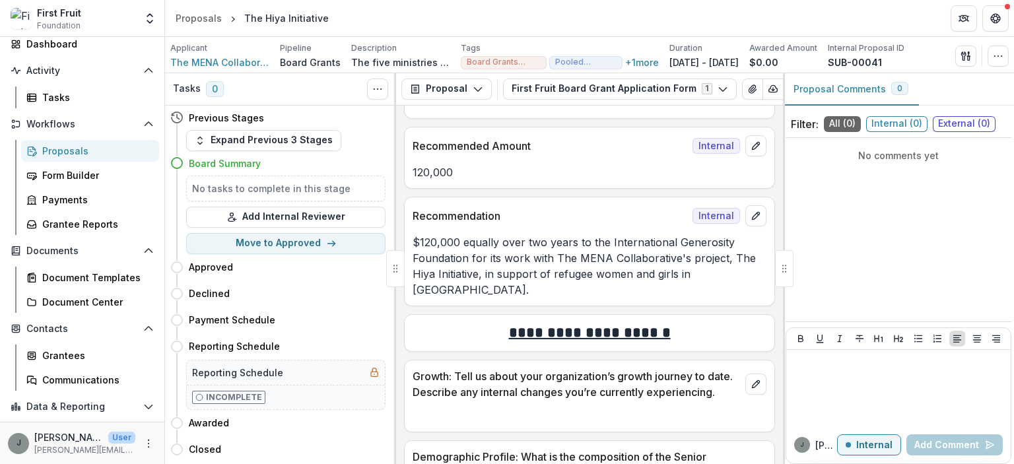
click at [559, 208] on p "Recommendation" at bounding box center [549, 216] width 275 height 16
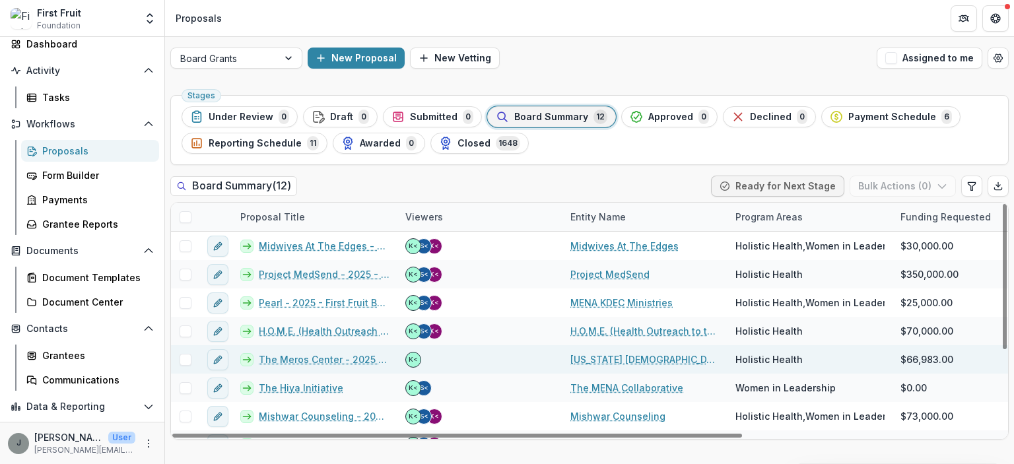
click at [295, 357] on link "The Meros Center - 2025 - First Fruit Board Grant Application Form" at bounding box center [324, 359] width 131 height 14
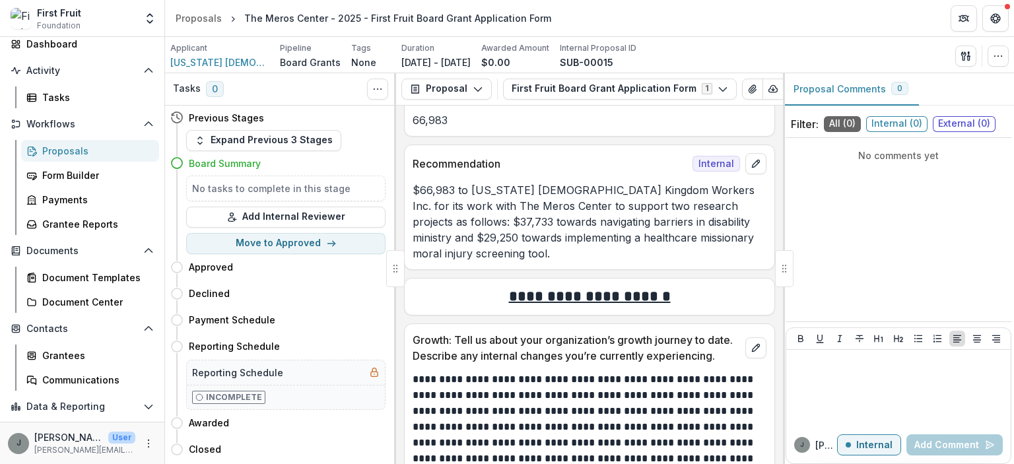
scroll to position [331, 0]
drag, startPoint x: 413, startPoint y: 189, endPoint x: 602, endPoint y: 260, distance: 202.1
click at [602, 260] on p "$66,983 to [US_STATE] [DEMOGRAPHIC_DATA] Kingdom Workers Inc. for its work with…" at bounding box center [589, 222] width 354 height 79
click at [694, 243] on p "$66,983 to [US_STATE] [DEMOGRAPHIC_DATA] Kingdom Workers Inc. for its work with…" at bounding box center [589, 222] width 354 height 79
